Goal: Task Accomplishment & Management: Complete application form

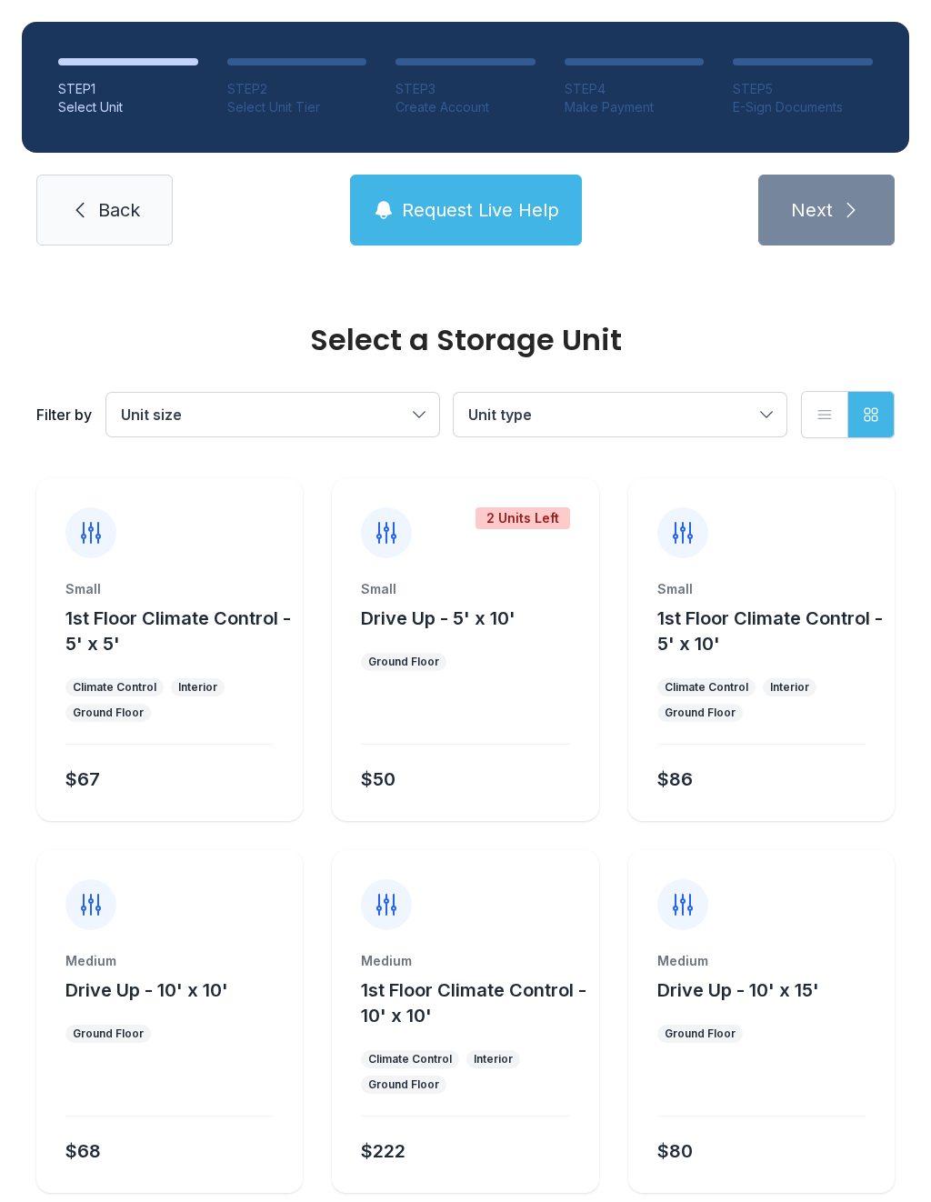
scroll to position [724, 0]
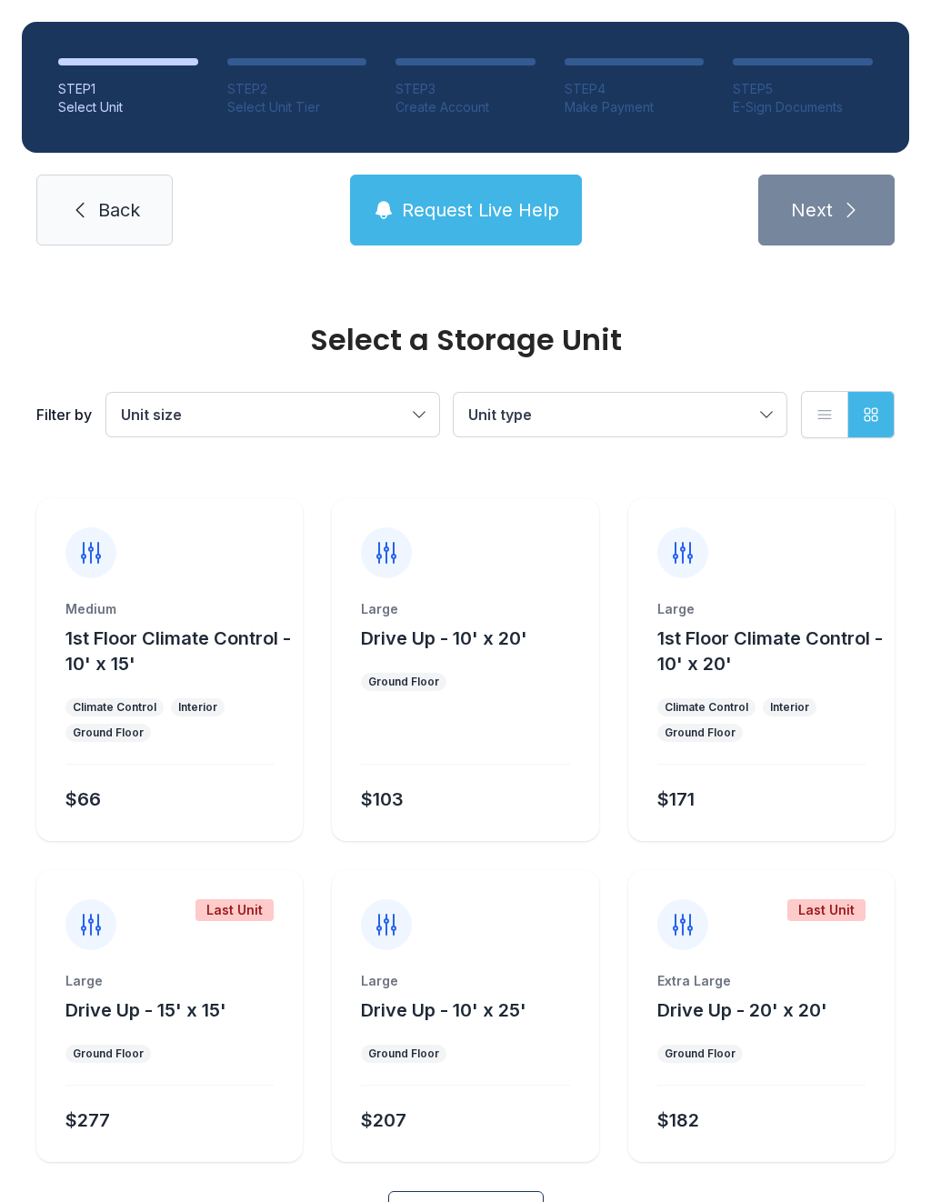
click at [132, 202] on span "Back" at bounding box center [119, 209] width 42 height 25
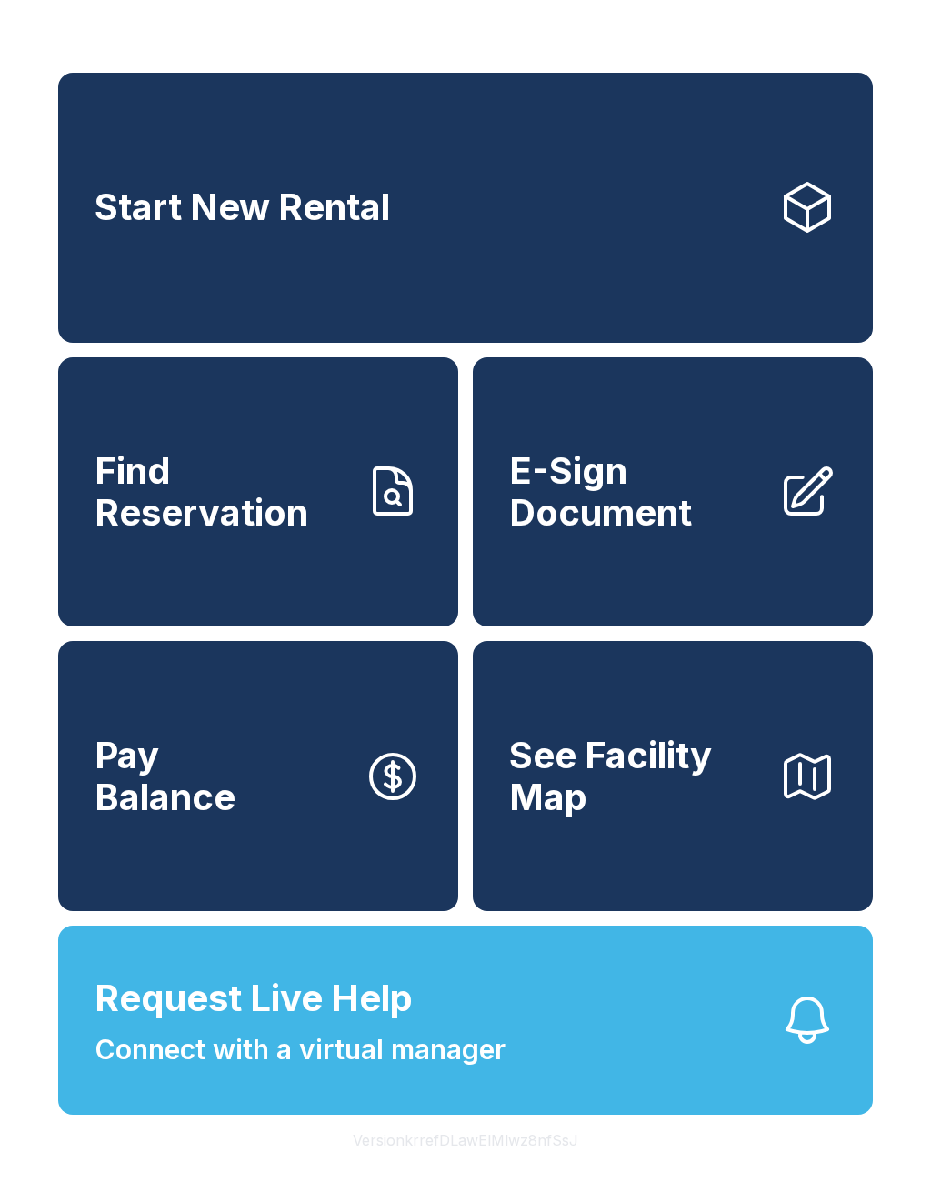
click at [765, 504] on link "E-Sign Document" at bounding box center [673, 492] width 400 height 270
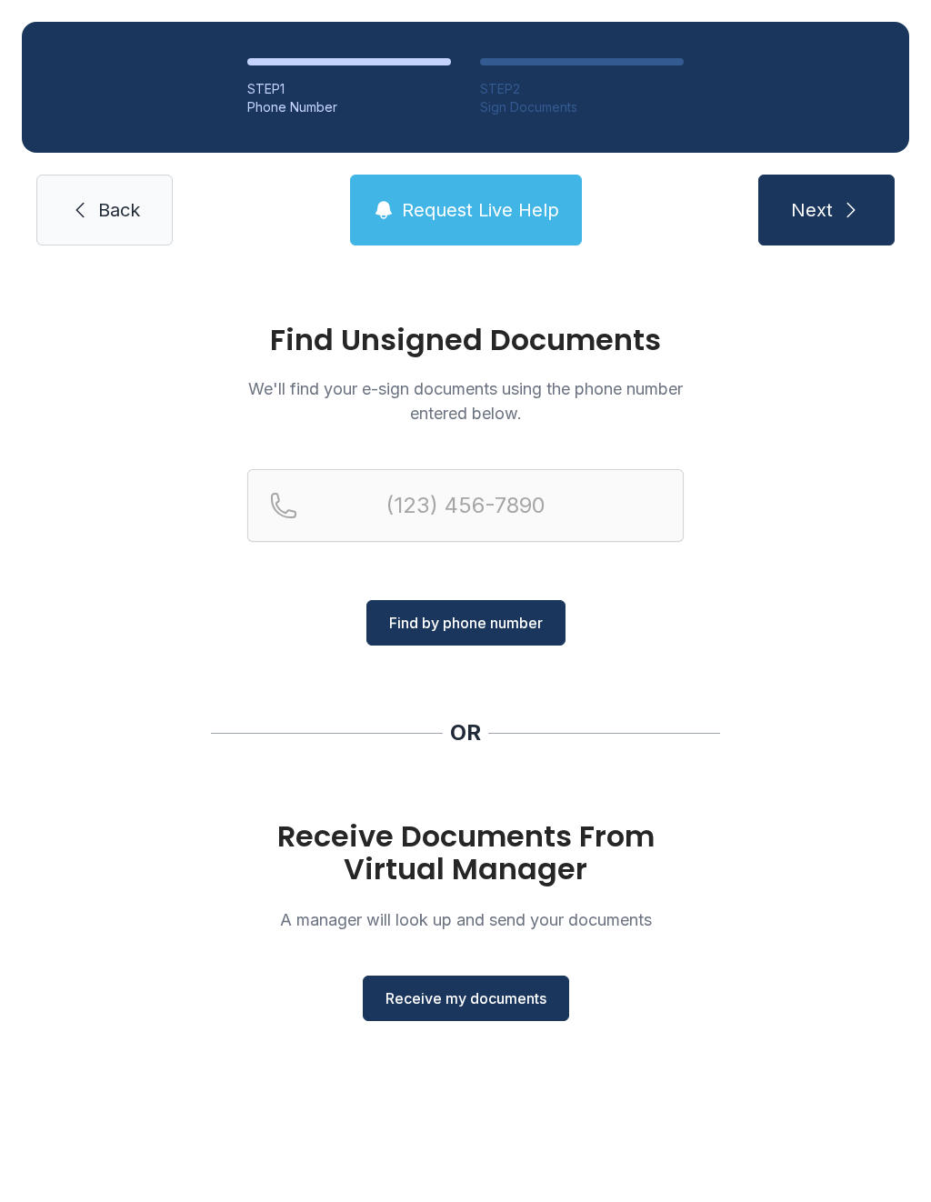
click at [499, 993] on span "Receive my documents" at bounding box center [466, 999] width 161 height 22
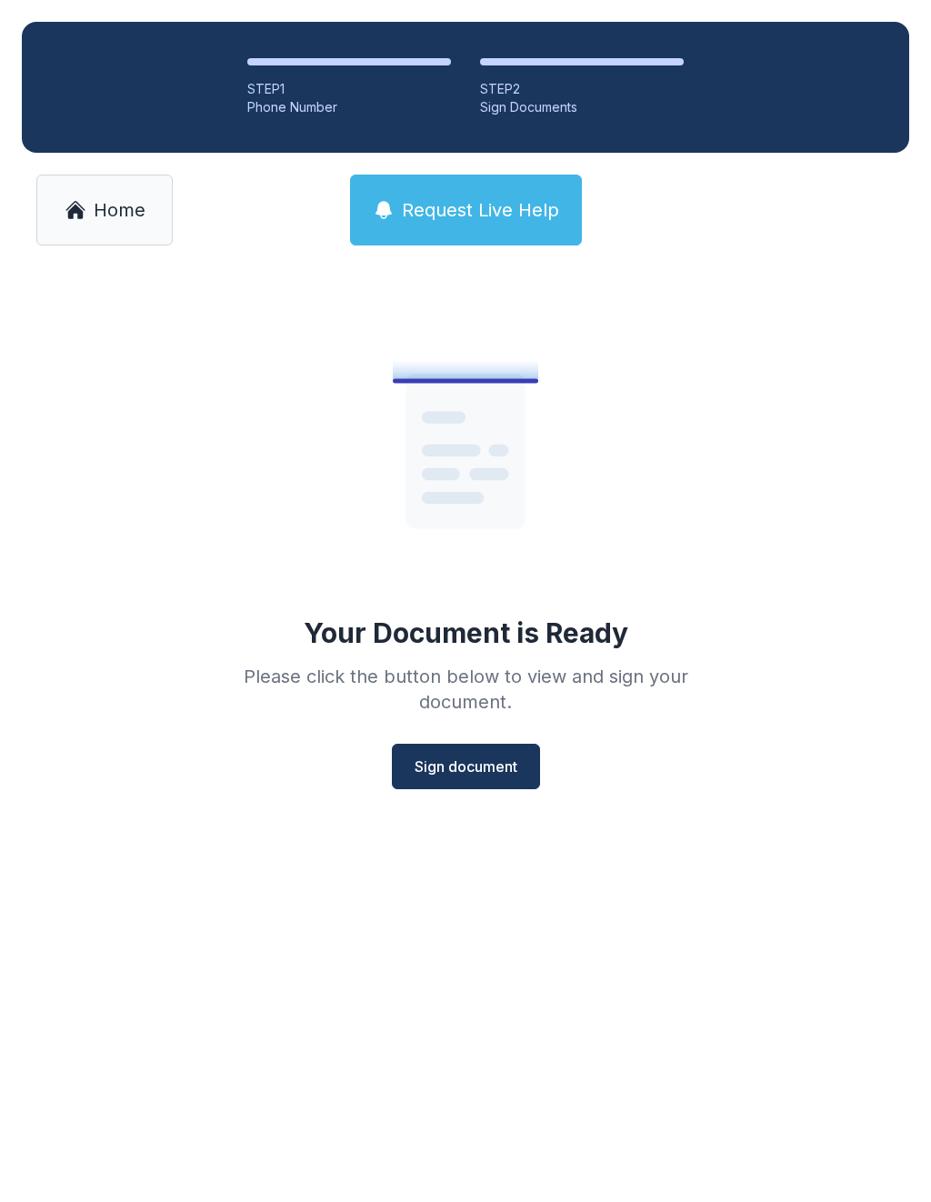
click at [499, 768] on span "Sign document" at bounding box center [466, 767] width 103 height 22
click at [489, 776] on span "Sign document" at bounding box center [466, 767] width 103 height 22
click at [500, 771] on span "Sign document" at bounding box center [466, 767] width 103 height 22
click at [507, 782] on button "Sign document" at bounding box center [466, 766] width 148 height 45
click at [492, 778] on button "Sign document" at bounding box center [466, 766] width 148 height 45
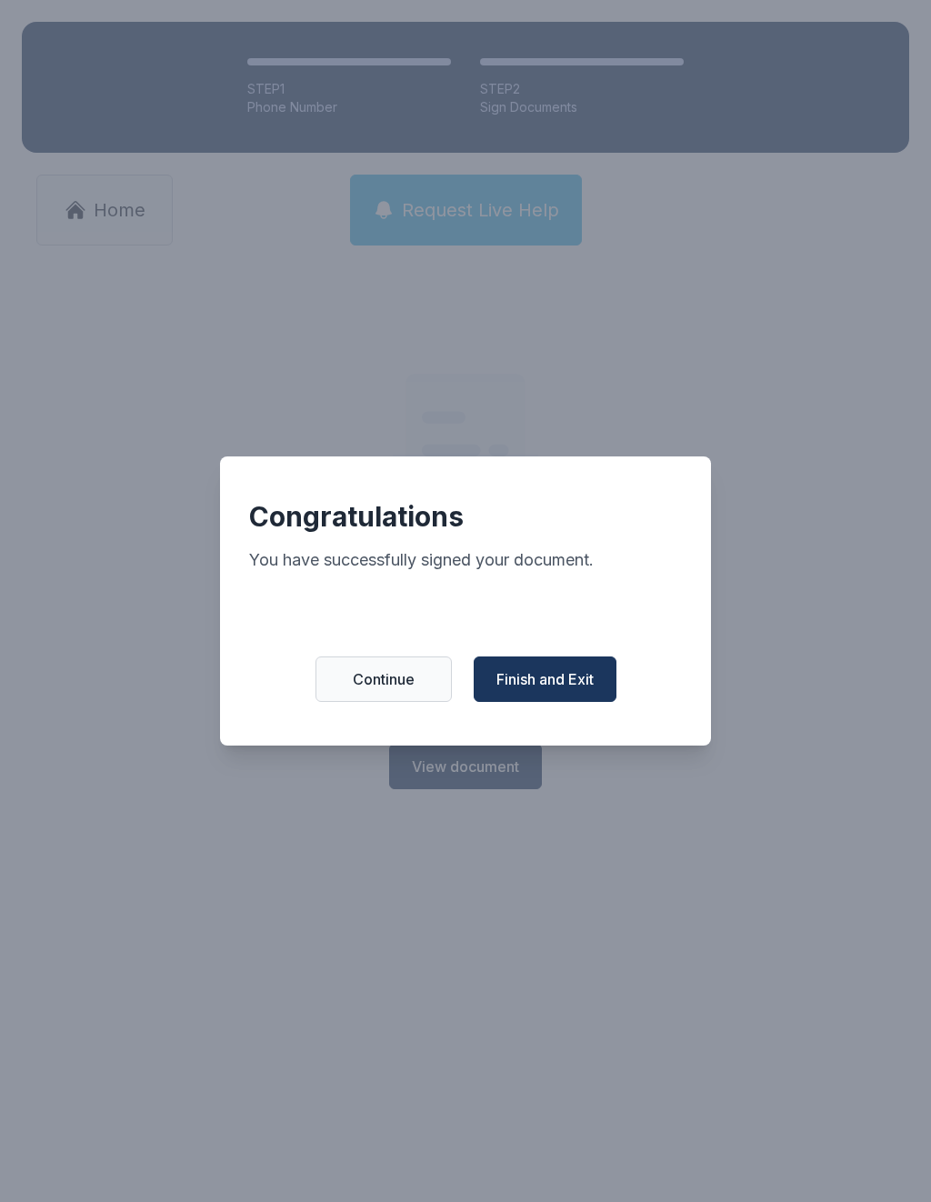
click at [576, 702] on button "Finish and Exit" at bounding box center [545, 679] width 143 height 45
